Goal: Task Accomplishment & Management: Use online tool/utility

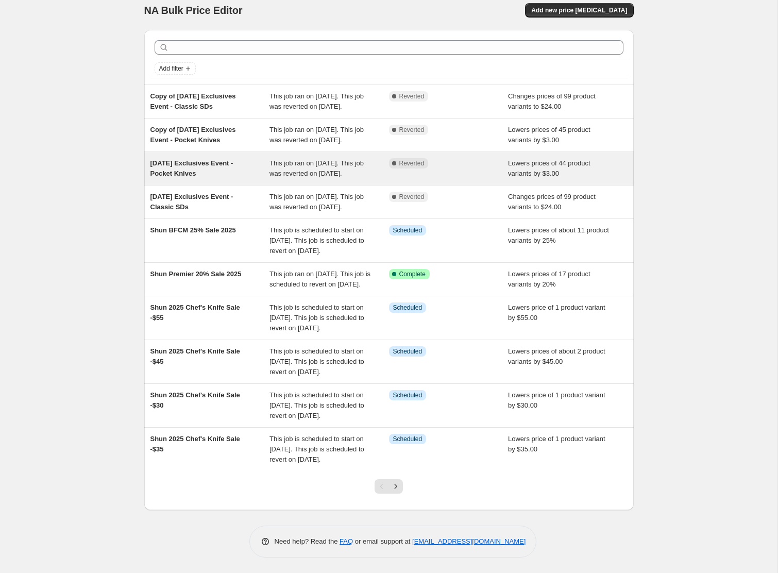
scroll to position [112, 0]
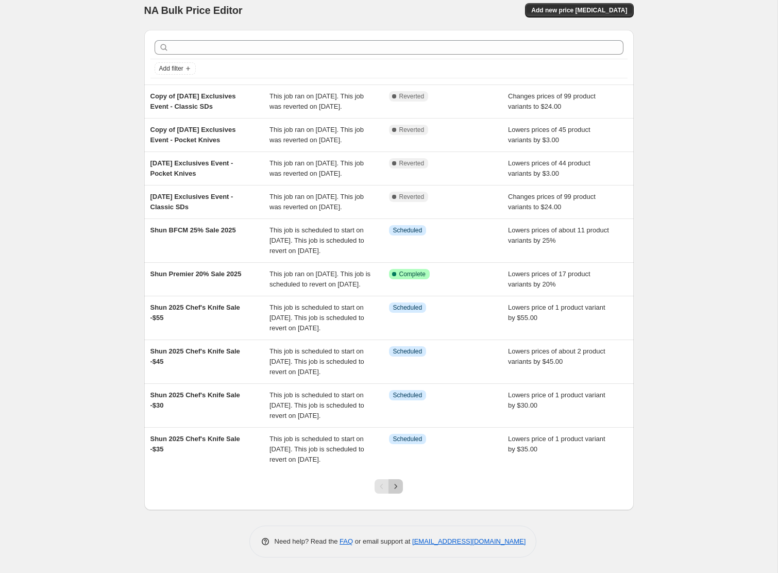
click at [394, 489] on icon "Next" at bounding box center [395, 486] width 10 height 10
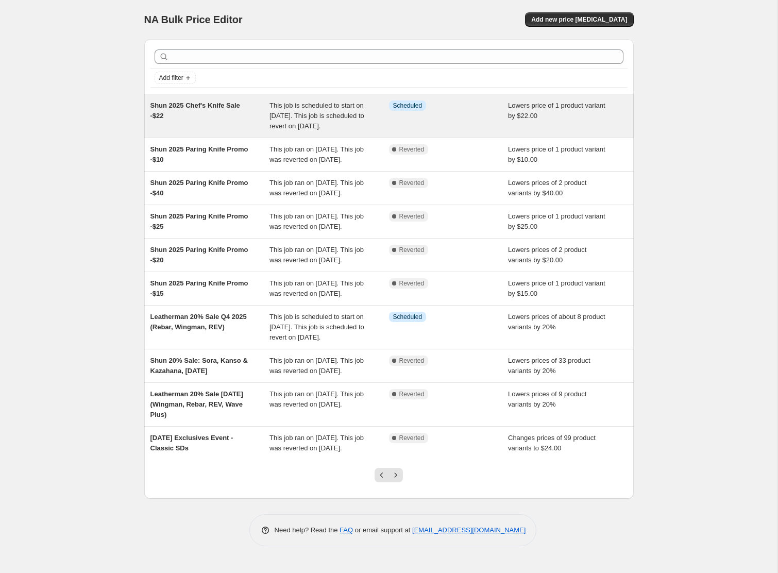
scroll to position [81, 0]
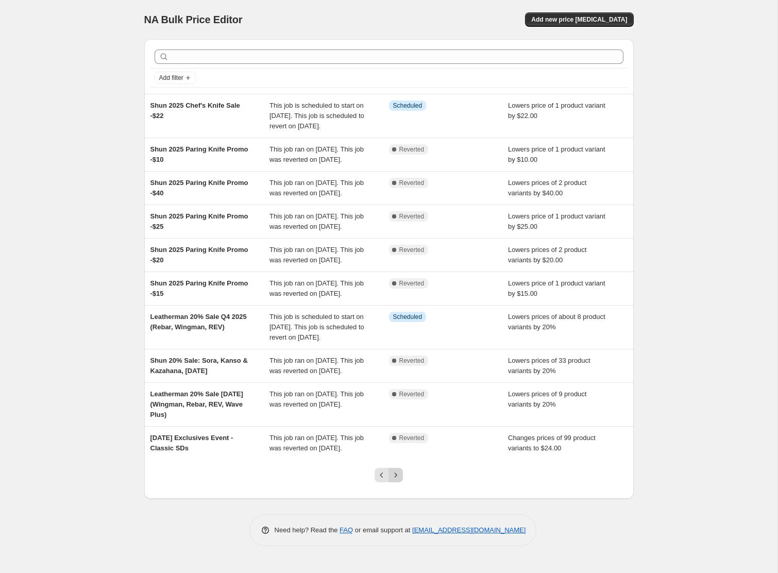
click at [398, 480] on icon "Next" at bounding box center [395, 475] width 10 height 10
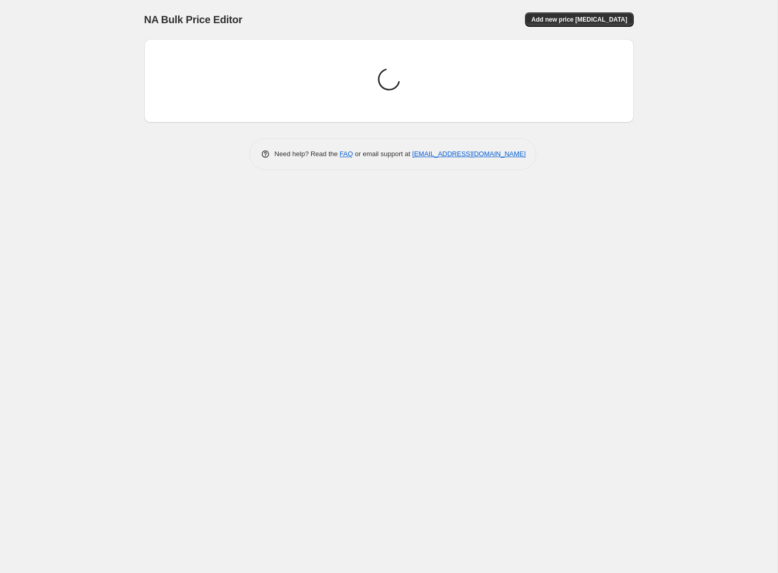
scroll to position [0, 0]
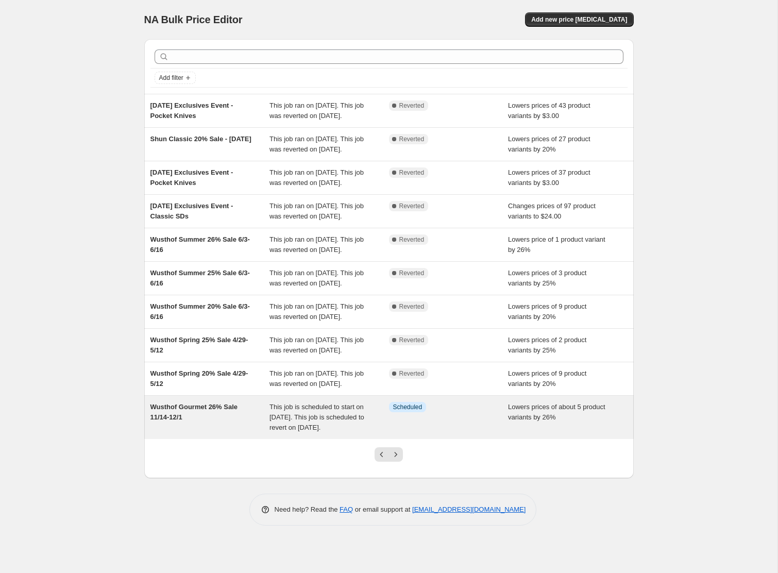
click at [222, 433] on div "Wusthof Gourmet 26% Sale 11/14-12/1" at bounding box center [209, 417] width 119 height 31
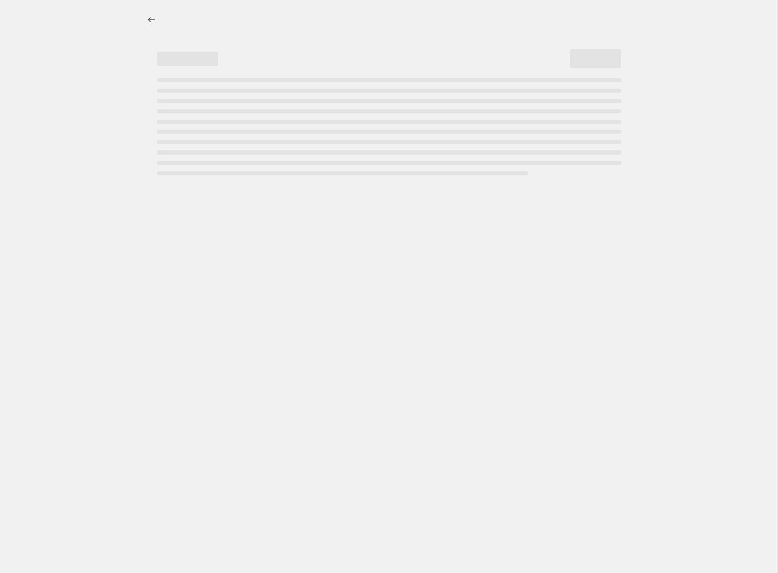
select select "percentage"
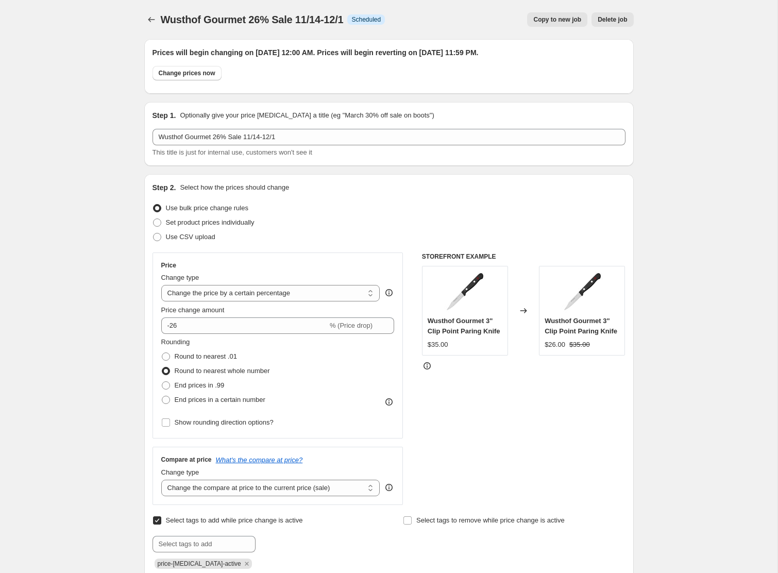
select select "tag"
click at [155, 18] on icon "Price change jobs" at bounding box center [151, 19] width 10 height 10
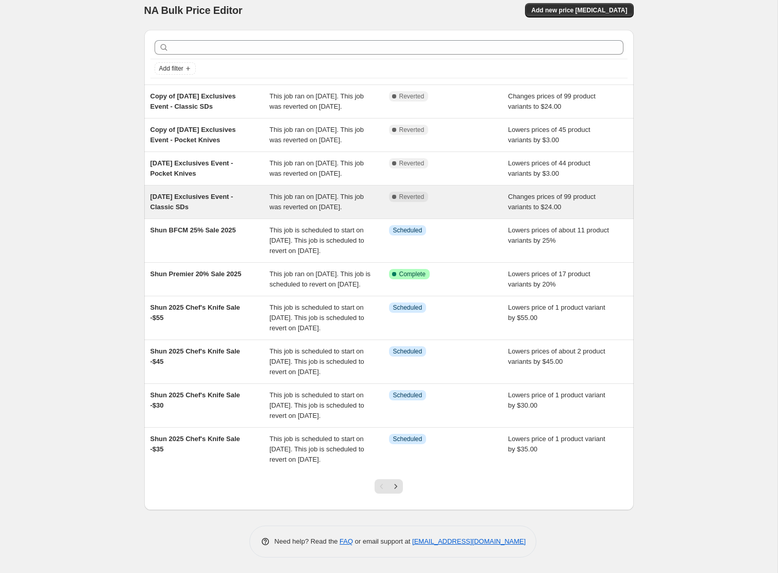
scroll to position [112, 0]
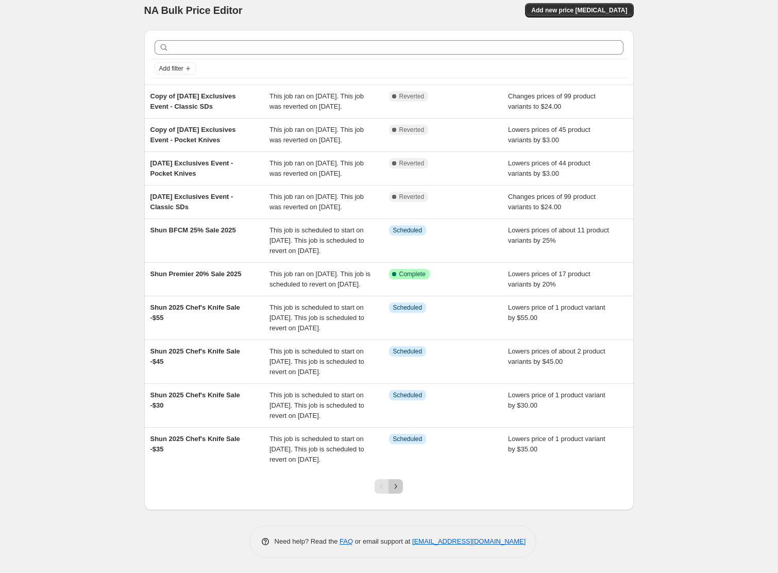
click at [398, 489] on icon "Next" at bounding box center [395, 486] width 10 height 10
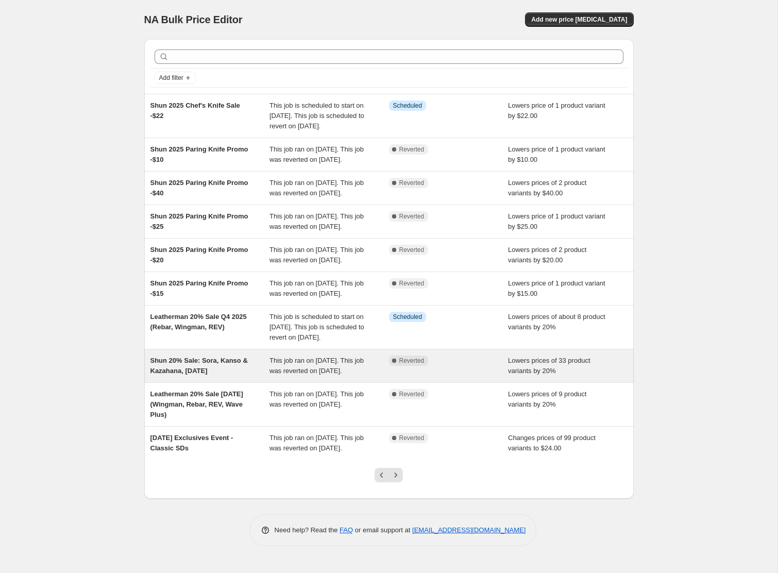
scroll to position [81, 0]
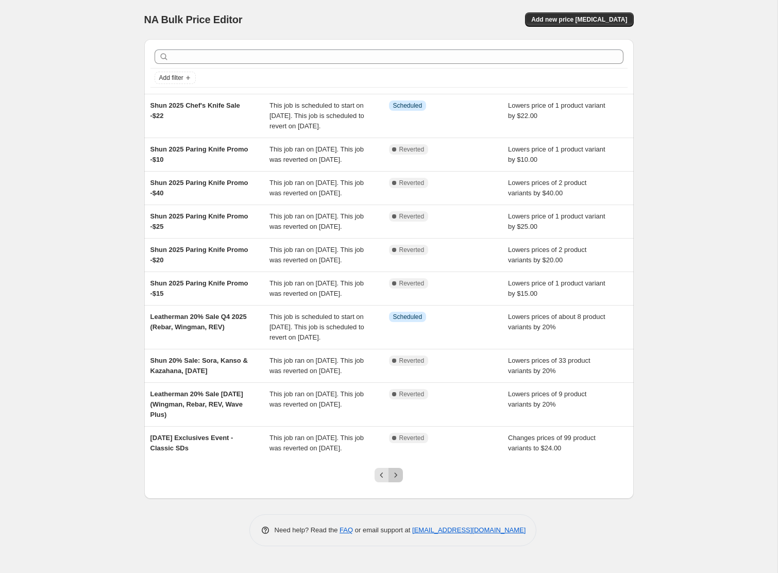
click at [395, 480] on icon "Next" at bounding box center [395, 475] width 10 height 10
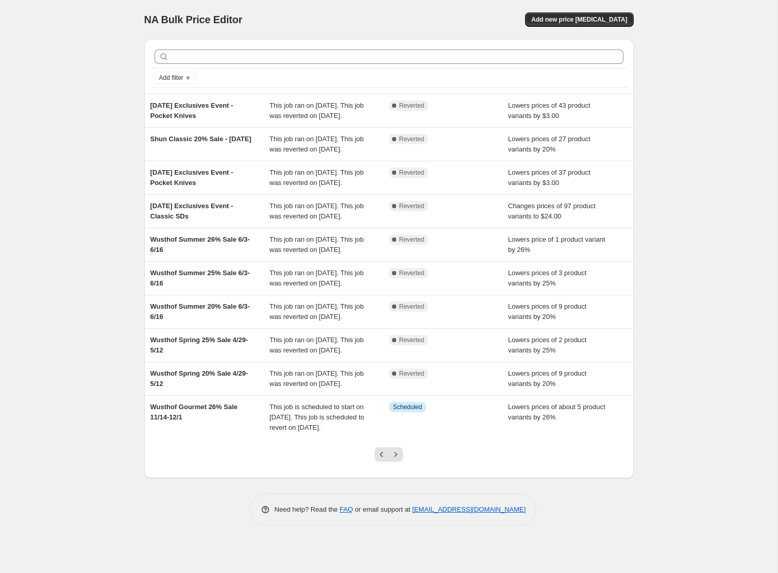
scroll to position [0, 0]
click at [390, 459] on icon "Next" at bounding box center [395, 454] width 10 height 10
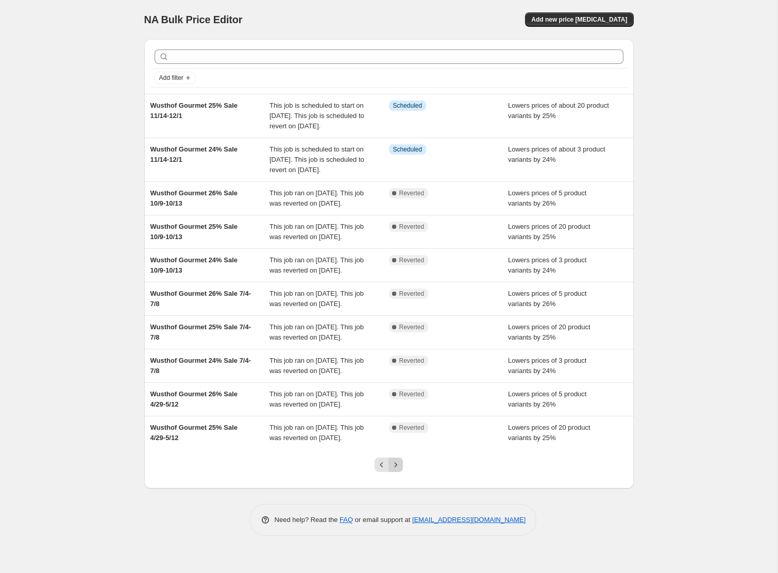
click at [391, 470] on icon "Next" at bounding box center [395, 464] width 10 height 10
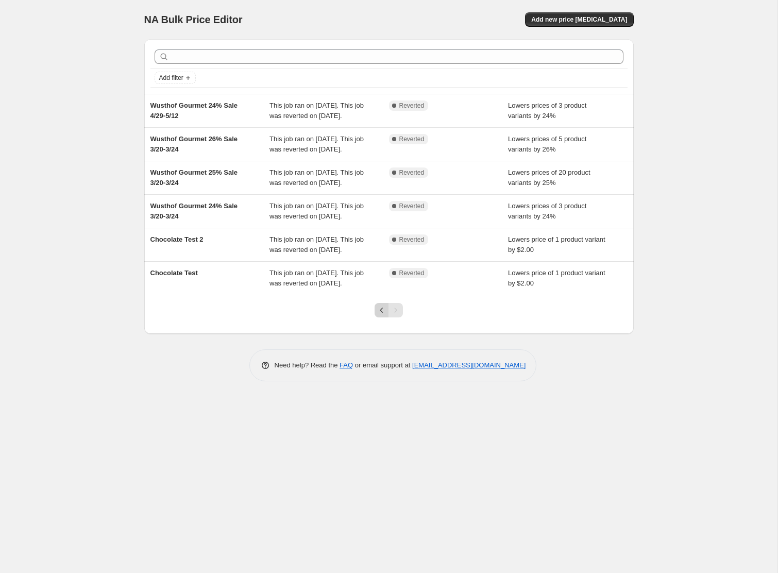
click at [380, 315] on icon "Previous" at bounding box center [381, 310] width 10 height 10
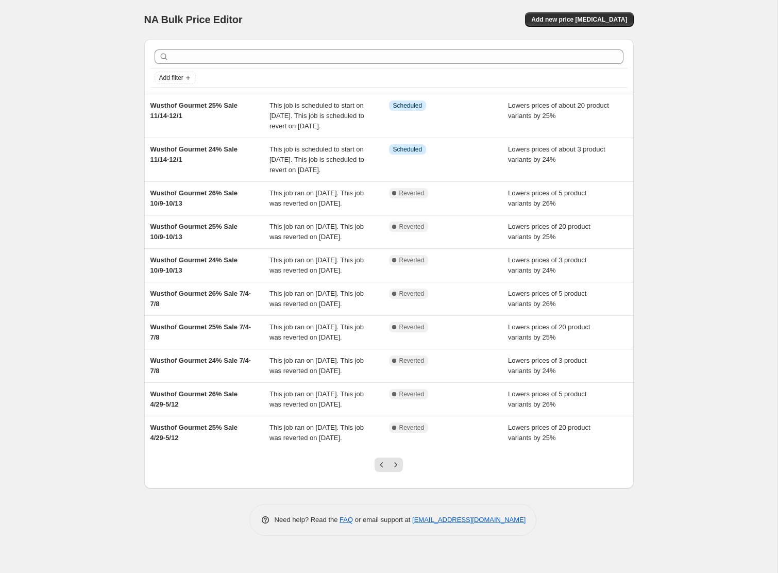
scroll to position [58, 0]
click at [381, 470] on icon "Previous" at bounding box center [381, 464] width 10 height 10
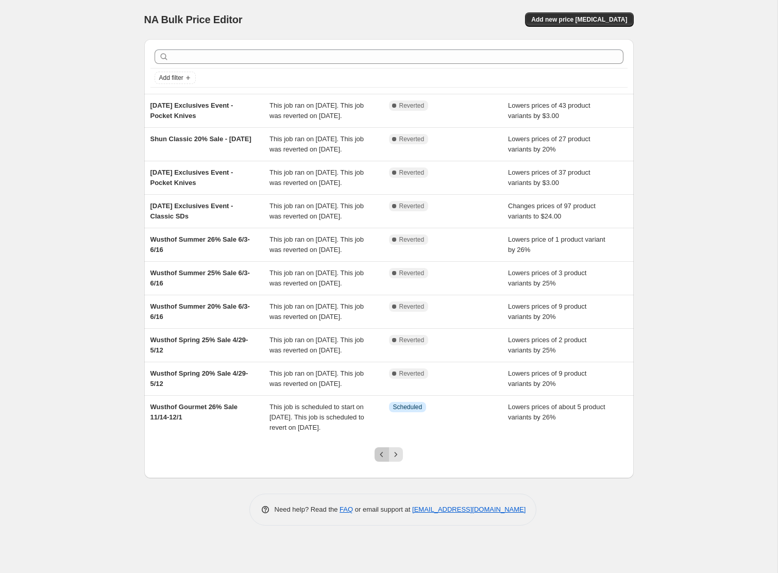
click at [380, 459] on icon "Previous" at bounding box center [381, 454] width 10 height 10
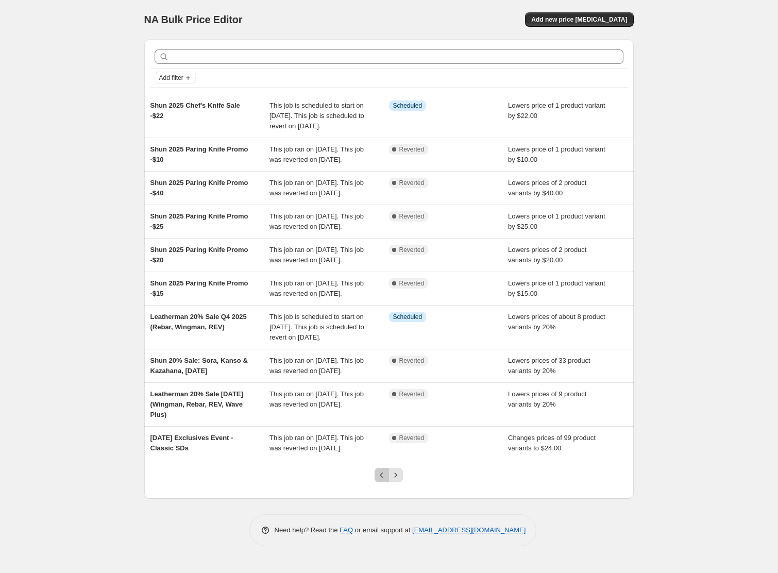
click at [377, 480] on icon "Previous" at bounding box center [381, 475] width 10 height 10
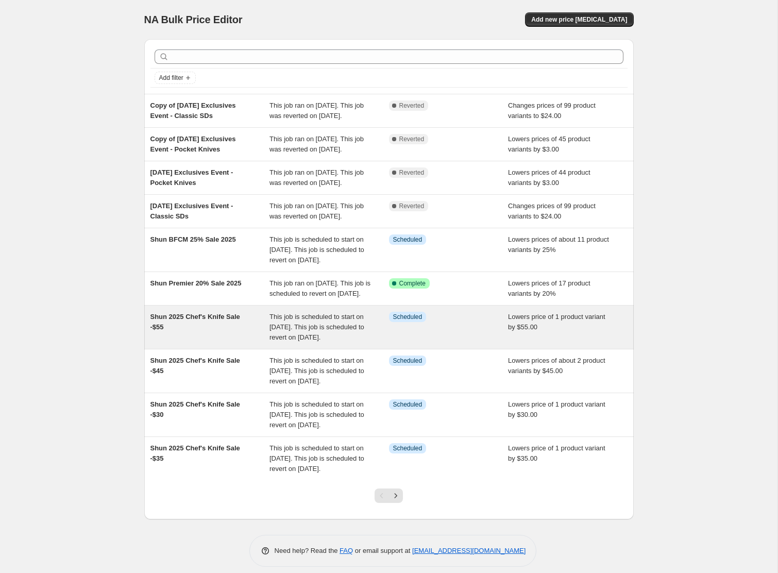
click at [228, 331] on span "Shun 2025 Chef's Knife Sale -$55" at bounding box center [195, 322] width 90 height 18
select select "by"
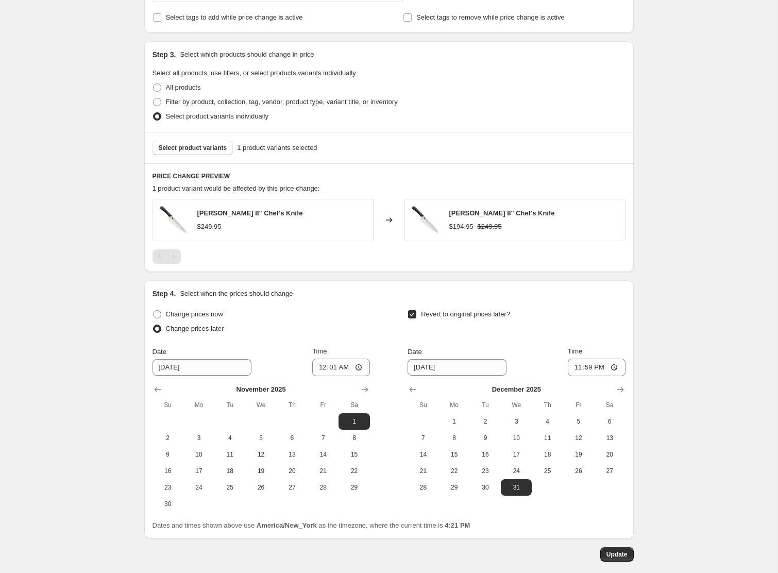
scroll to position [505, 0]
